Goal: Transaction & Acquisition: Subscribe to service/newsletter

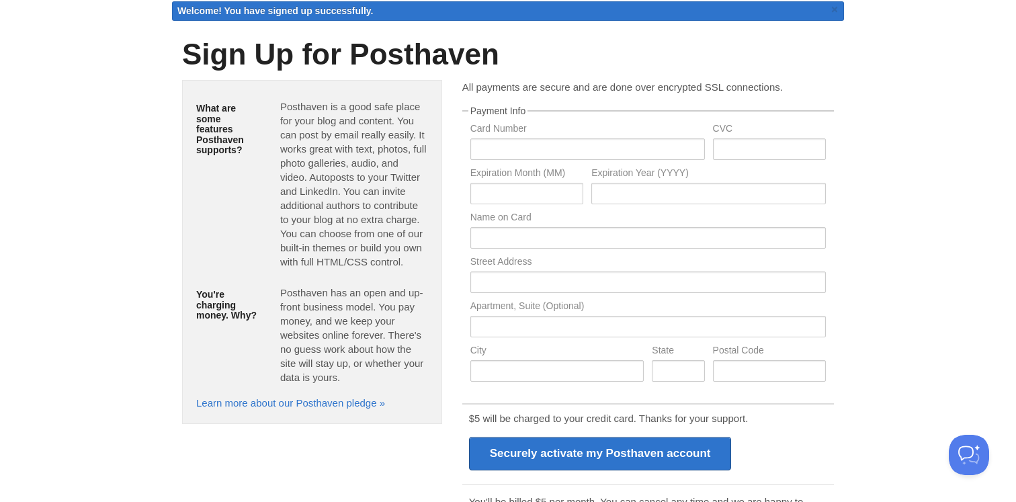
scroll to position [81, 0]
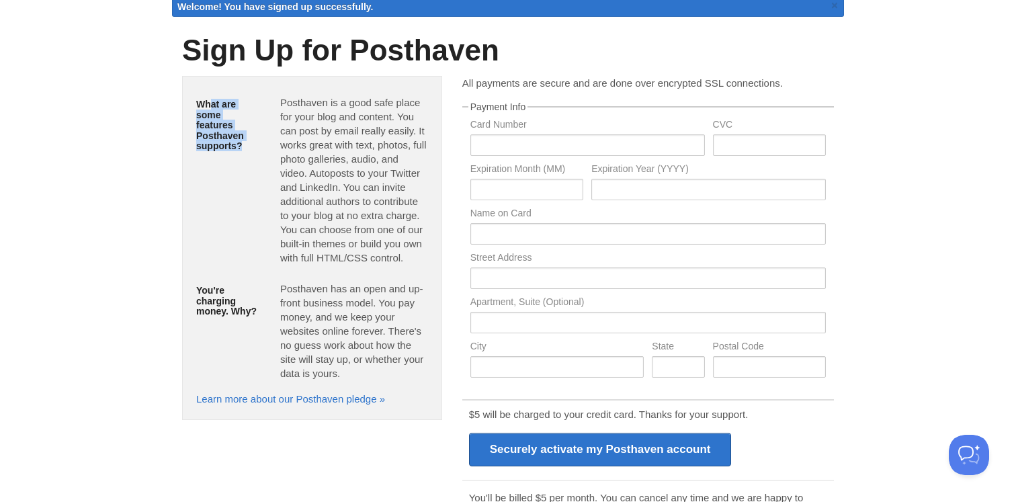
drag, startPoint x: 212, startPoint y: 101, endPoint x: 302, endPoint y: 130, distance: 95.2
click at [263, 165] on div "What are some features Posthaven supports? [GEOGRAPHIC_DATA] is a good safe pla…" at bounding box center [312, 183] width 252 height 186
click at [307, 112] on p "Posthaven is a good safe place for your blog and content. You can post by email…" at bounding box center [354, 179] width 148 height 169
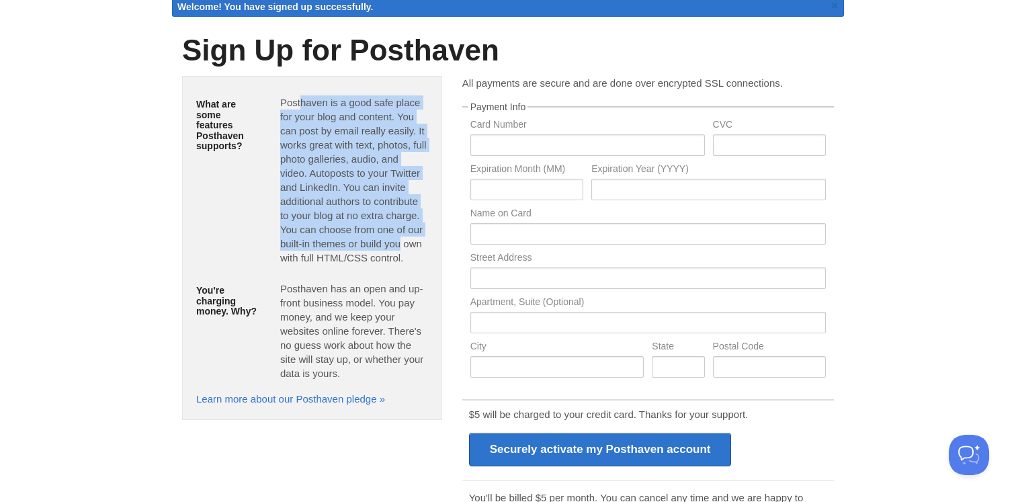
drag, startPoint x: 295, startPoint y: 97, endPoint x: 400, endPoint y: 251, distance: 185.7
click at [400, 251] on p "Posthaven is a good safe place for your blog and content. You can post by email…" at bounding box center [354, 179] width 148 height 169
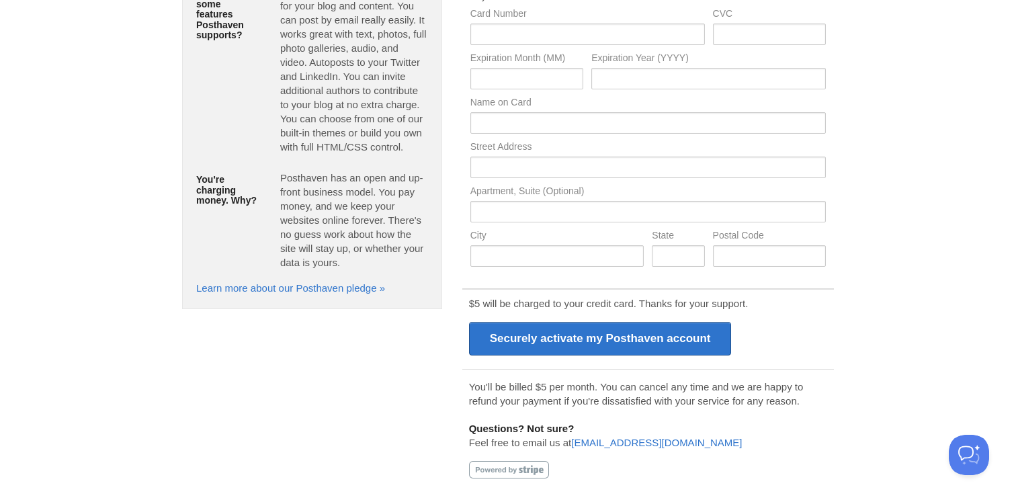
scroll to position [164, 0]
click at [556, 304] on p "$5 will be charged to your credit card. Thanks for your support." at bounding box center [648, 303] width 358 height 14
click at [555, 304] on p "$5 will be charged to your credit card. Thanks for your support." at bounding box center [648, 303] width 358 height 14
